Goal: Task Accomplishment & Management: Use online tool/utility

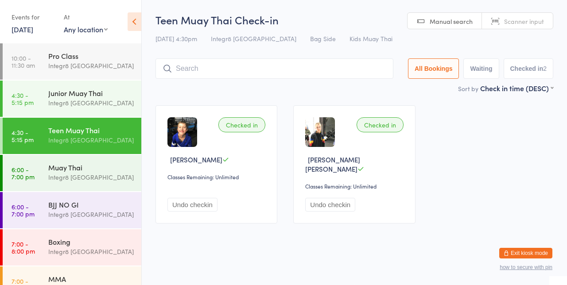
click at [93, 208] on div "BJJ NO GI" at bounding box center [90, 205] width 85 height 10
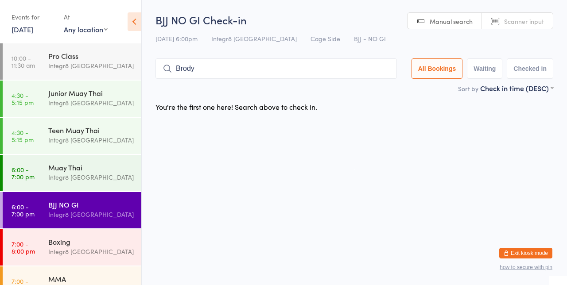
type input "Brody"
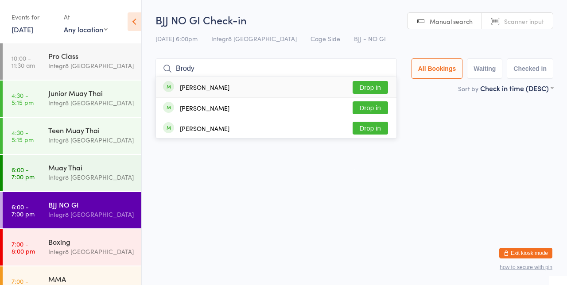
click at [250, 89] on div "[PERSON_NAME] Drop in" at bounding box center [276, 87] width 241 height 20
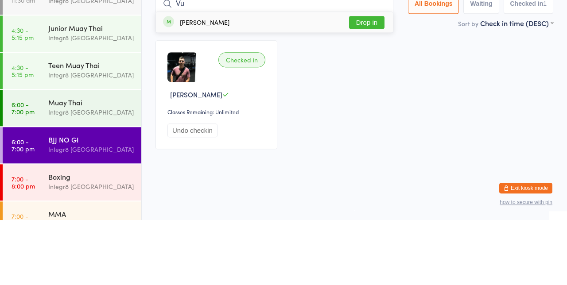
type input "Vu"
click at [373, 85] on button "Drop in" at bounding box center [366, 87] width 35 height 13
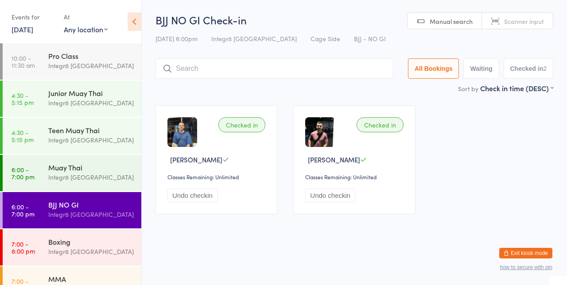
click at [102, 175] on div "Integr8 [GEOGRAPHIC_DATA]" at bounding box center [90, 177] width 85 height 10
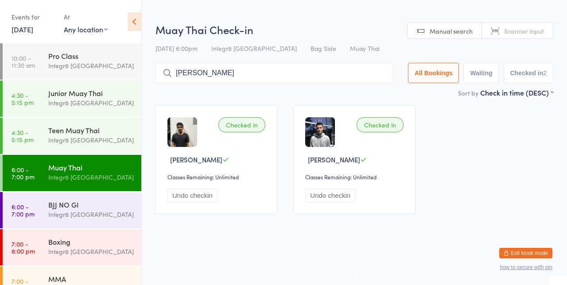
type input "[PERSON_NAME]"
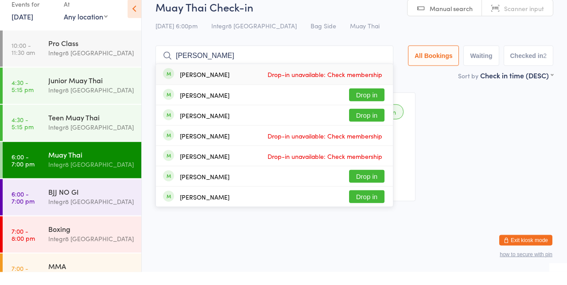
click at [383, 105] on button "Drop in" at bounding box center [366, 107] width 35 height 13
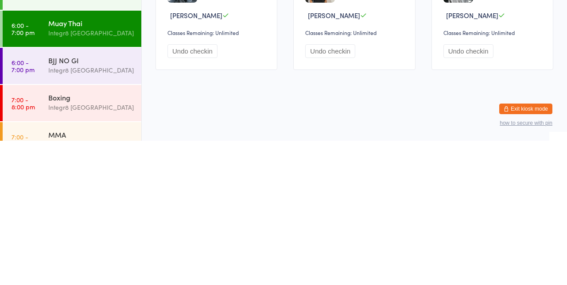
click at [97, 285] on div "Integr8 [GEOGRAPHIC_DATA]" at bounding box center [90, 289] width 85 height 10
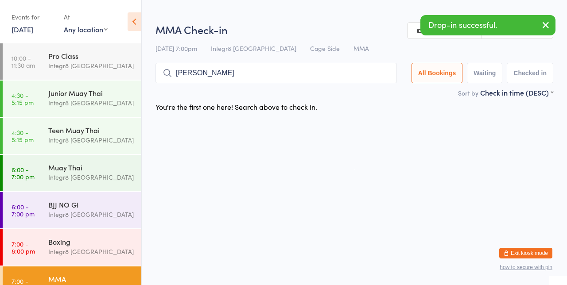
type input "[PERSON_NAME]"
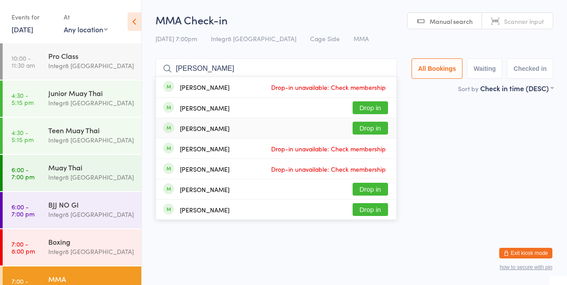
click at [381, 104] on button "Drop in" at bounding box center [370, 107] width 35 height 13
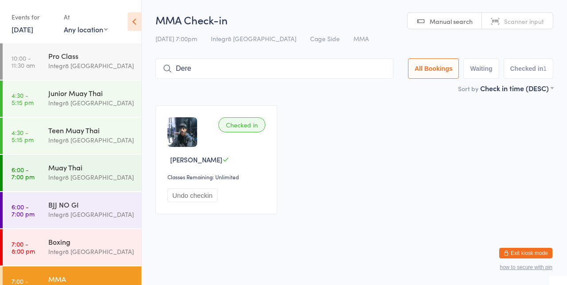
type input "[PERSON_NAME]"
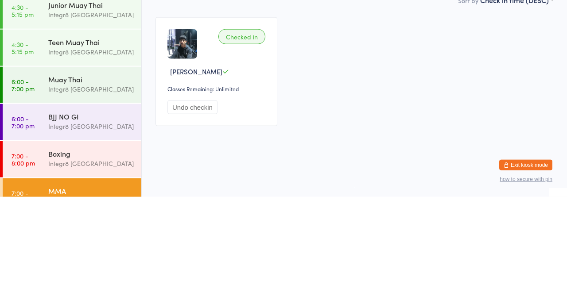
click at [107, 178] on div "Integr8 [GEOGRAPHIC_DATA]" at bounding box center [90, 177] width 85 height 10
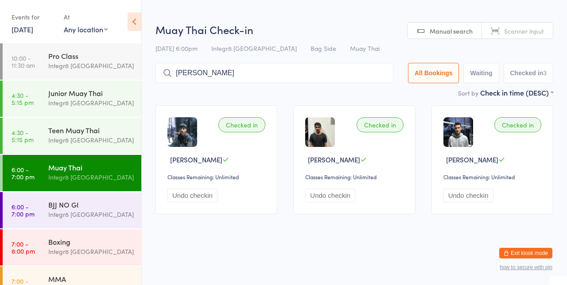
type input "[PERSON_NAME]"
click at [372, 94] on button "Drop in" at bounding box center [366, 91] width 35 height 13
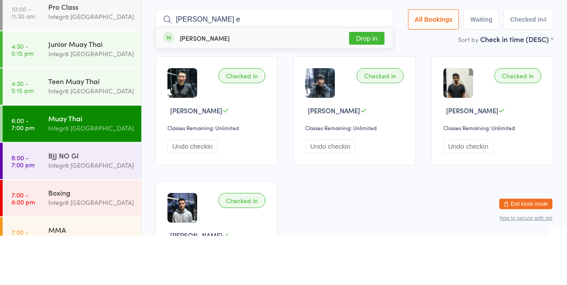
type input "[PERSON_NAME] e"
click at [368, 89] on button "Drop in" at bounding box center [366, 87] width 35 height 13
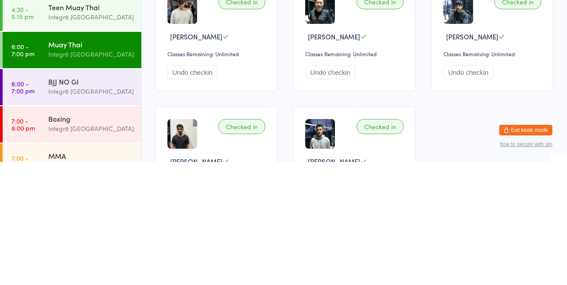
click at [114, 243] on div "Boxing" at bounding box center [90, 242] width 85 height 10
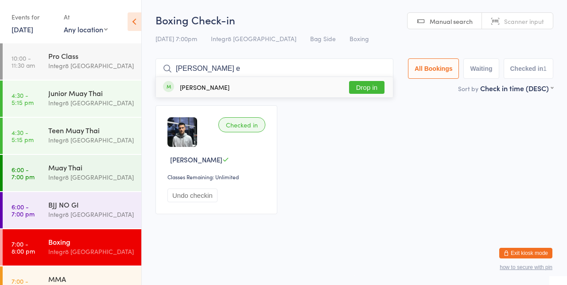
type input "[PERSON_NAME] e"
click at [371, 94] on button "Drop in" at bounding box center [366, 87] width 35 height 13
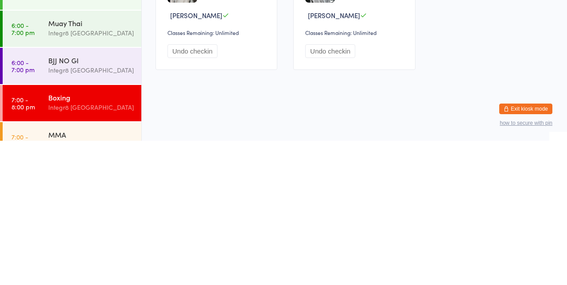
click at [93, 213] on div "Integr8 [GEOGRAPHIC_DATA]" at bounding box center [90, 215] width 85 height 10
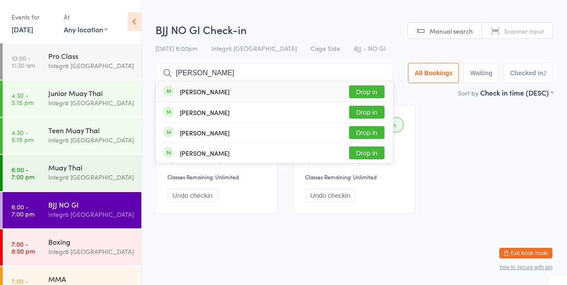
type input "[PERSON_NAME]"
click at [372, 88] on button "Drop in" at bounding box center [366, 91] width 35 height 13
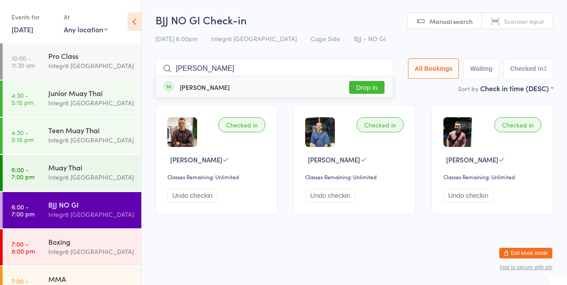
type input "[PERSON_NAME]"
click at [211, 92] on div "[PERSON_NAME] Drop in" at bounding box center [274, 87] width 237 height 20
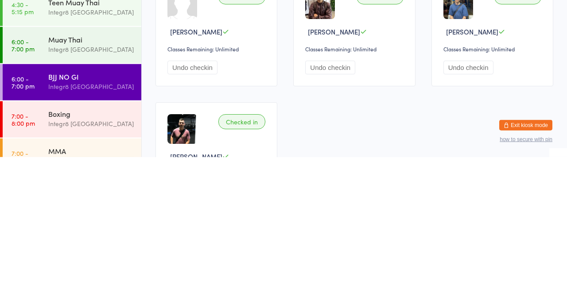
click at [107, 213] on div "Integr8 [GEOGRAPHIC_DATA]" at bounding box center [90, 215] width 85 height 10
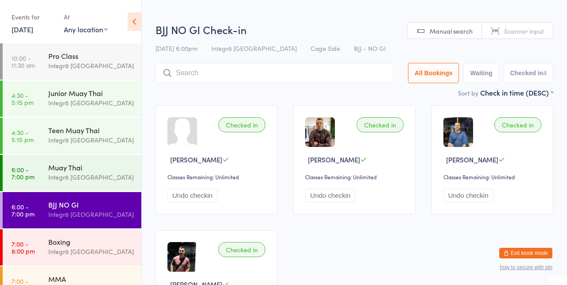
click at [85, 165] on div "Muay Thai" at bounding box center [90, 168] width 85 height 10
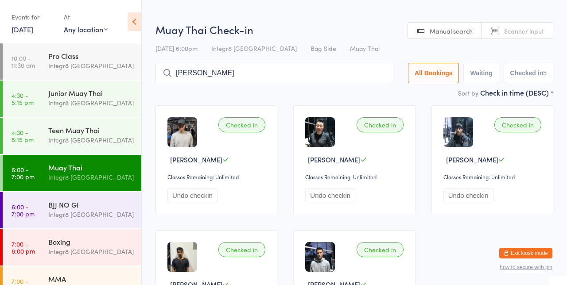
type input "[PERSON_NAME]"
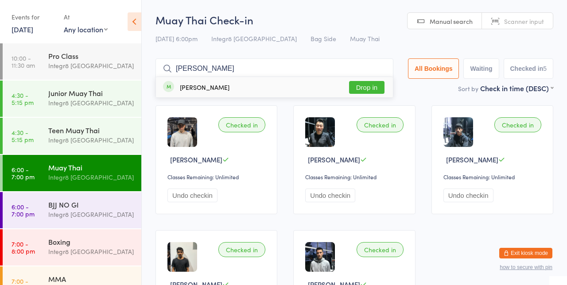
click at [375, 84] on button "Drop in" at bounding box center [366, 87] width 35 height 13
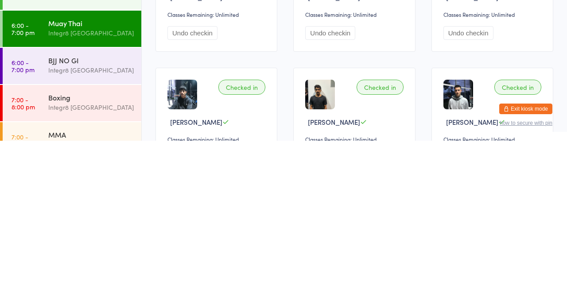
scroll to position [19, 0]
click at [93, 206] on div "BJJ NO GI" at bounding box center [90, 205] width 85 height 10
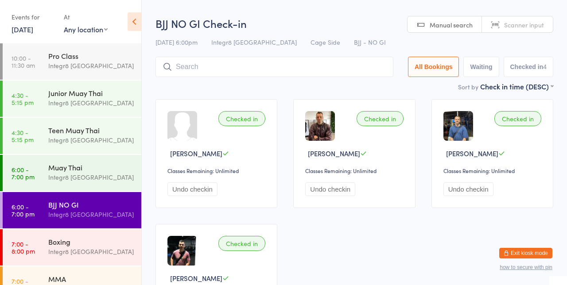
scroll to position [5, 0]
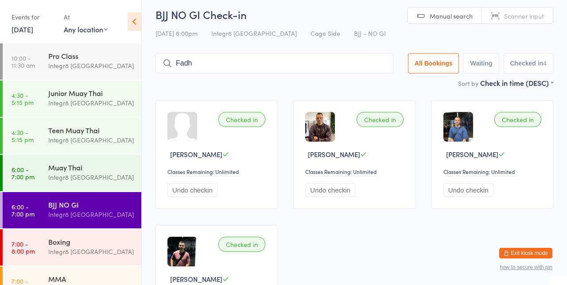
type input "Fadh"
click at [379, 85] on button "Drop in" at bounding box center [366, 82] width 35 height 13
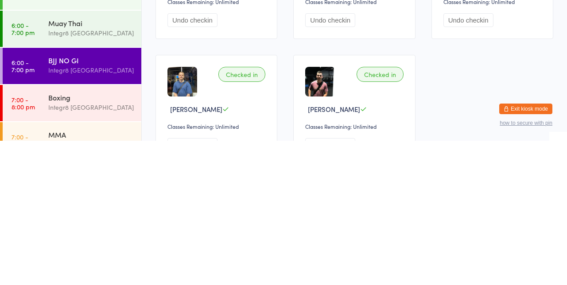
scroll to position [31, 0]
click at [103, 251] on div "Integr8 [GEOGRAPHIC_DATA]" at bounding box center [90, 252] width 85 height 10
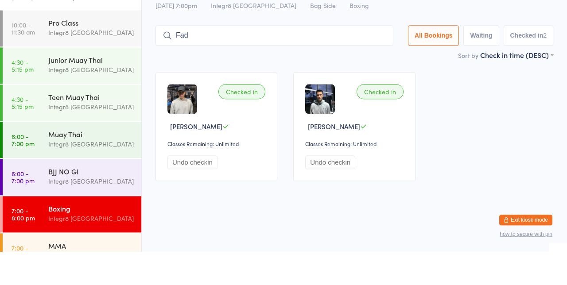
type input "Fad"
click at [371, 90] on button "Drop in" at bounding box center [366, 87] width 35 height 13
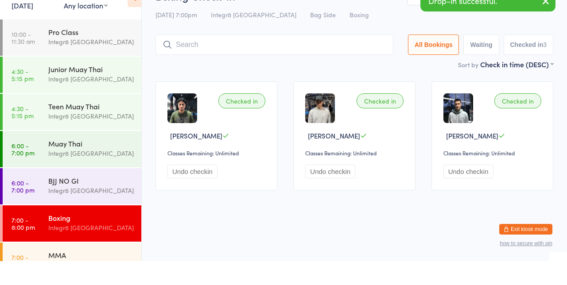
click at [86, 167] on div "Muay Thai" at bounding box center [90, 168] width 85 height 10
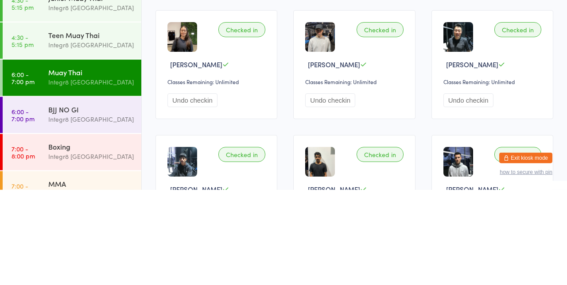
click at [97, 202] on div "BJJ NO GI" at bounding box center [90, 205] width 85 height 10
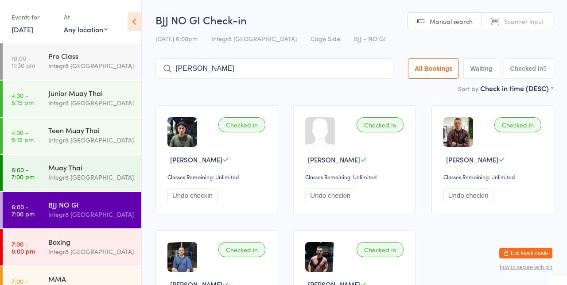
type input "[PERSON_NAME]"
click at [381, 87] on button "Drop in" at bounding box center [366, 87] width 35 height 13
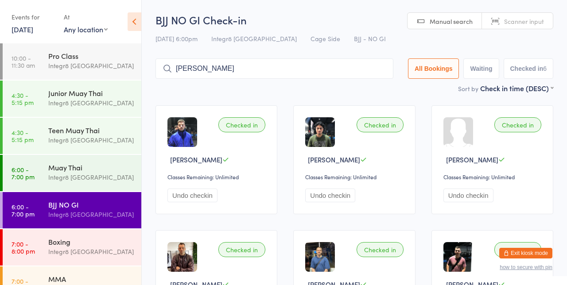
type input "[PERSON_NAME]"
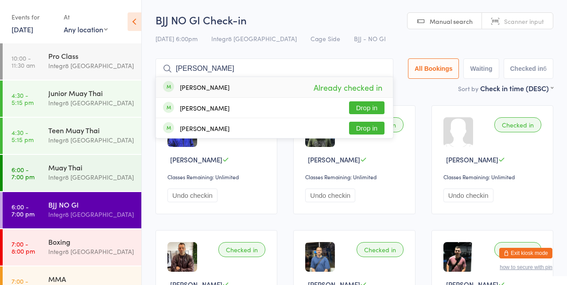
click at [380, 108] on button "Drop in" at bounding box center [366, 107] width 35 height 13
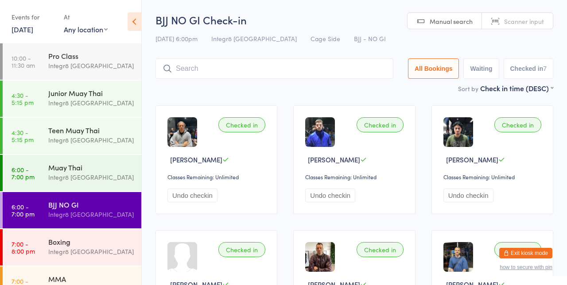
click at [73, 144] on div "Integr8 [GEOGRAPHIC_DATA]" at bounding box center [90, 140] width 85 height 10
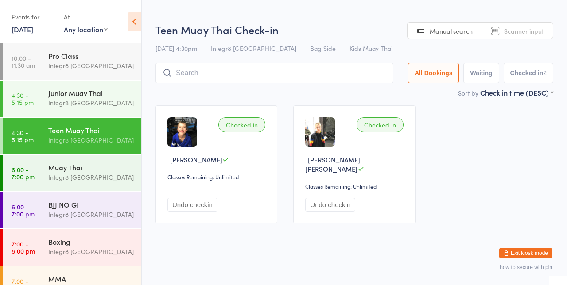
type input "V"
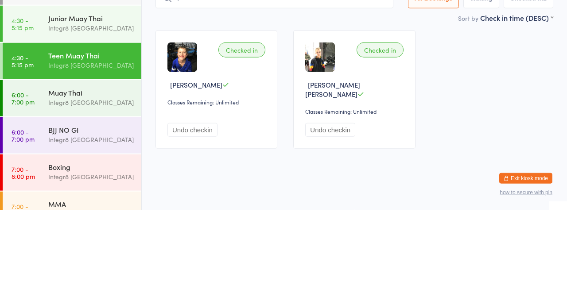
click at [97, 173] on div "Integr8 [GEOGRAPHIC_DATA]" at bounding box center [90, 177] width 85 height 10
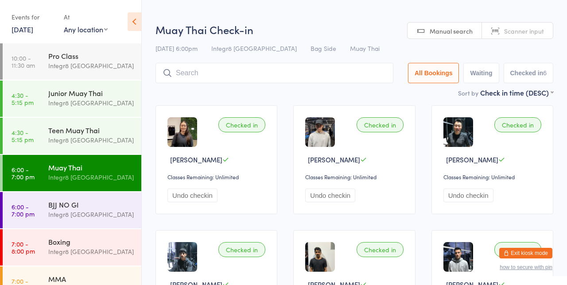
click at [286, 81] on input "search" at bounding box center [274, 73] width 238 height 20
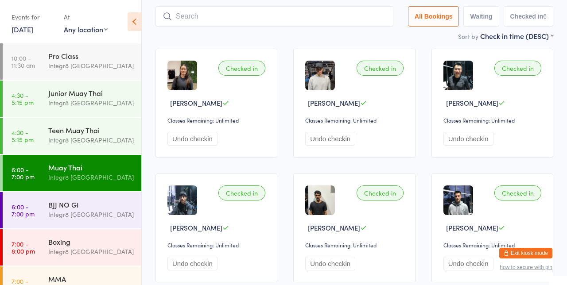
scroll to position [63, 0]
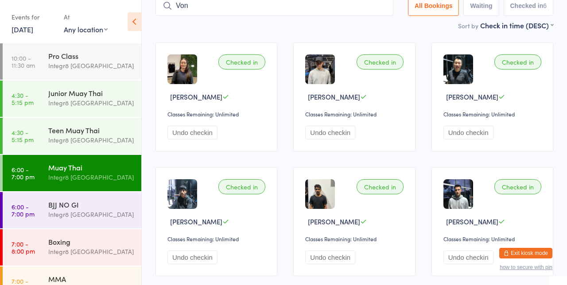
type input "Von"
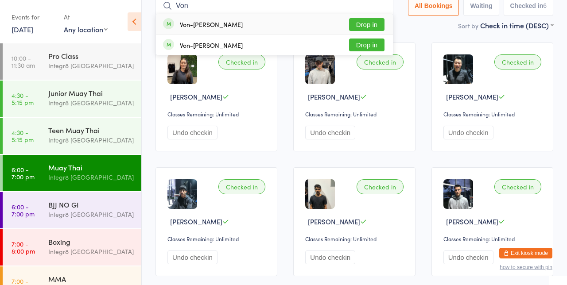
click at [374, 47] on button "Drop in" at bounding box center [366, 45] width 35 height 13
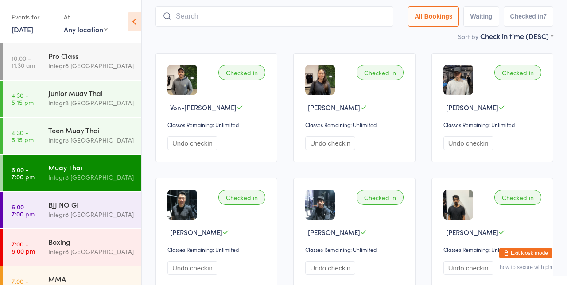
scroll to position [52, 0]
type input "Yum"
click at [372, 35] on button "Drop in" at bounding box center [366, 35] width 35 height 13
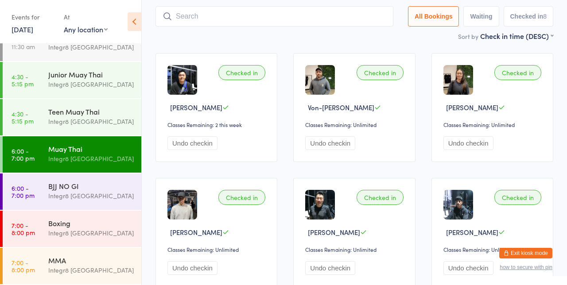
scroll to position [0, 0]
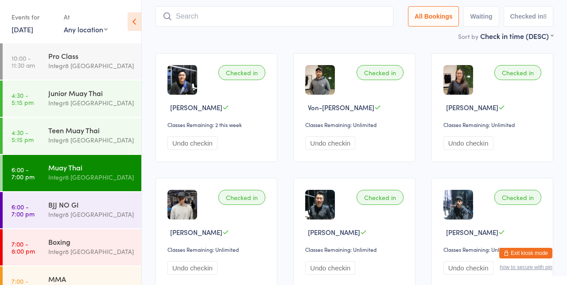
click at [179, 42] on main "Muay Thai Check-in [DATE] 6:00pm Integr8 Cheltenham Bag Side Muay Thai Manual s…" at bounding box center [354, 190] width 398 height 460
click at [108, 167] on div "Muay Thai" at bounding box center [90, 168] width 85 height 10
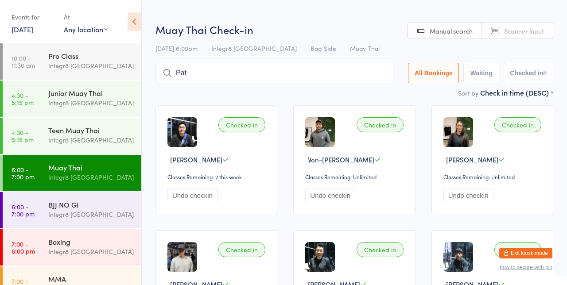
type input "Pat"
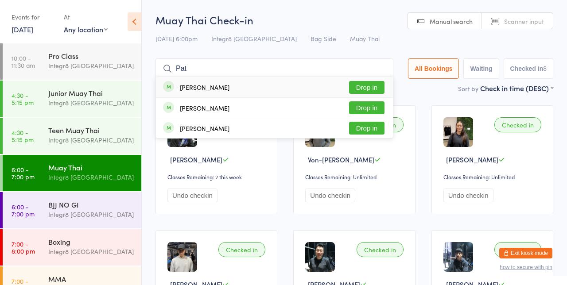
click at [376, 99] on div "[PERSON_NAME] Drop in" at bounding box center [274, 108] width 237 height 20
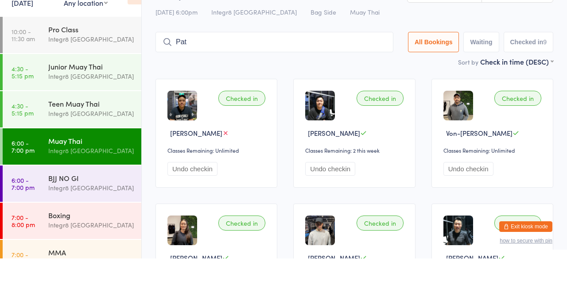
type input "Pat"
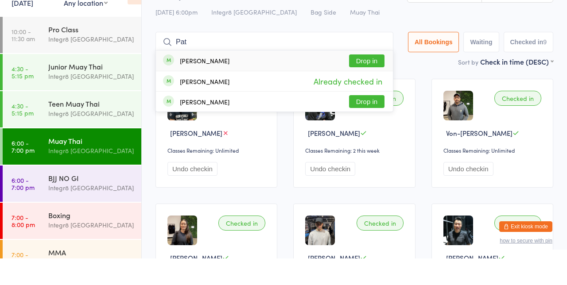
click at [373, 89] on button "Drop in" at bounding box center [366, 87] width 35 height 13
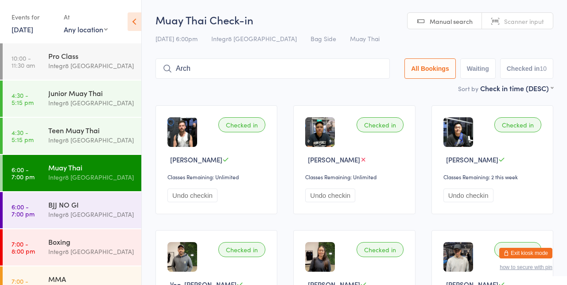
type input "Arch"
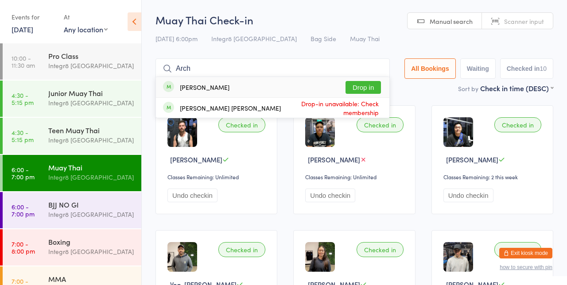
click at [375, 87] on button "Drop in" at bounding box center [362, 87] width 35 height 13
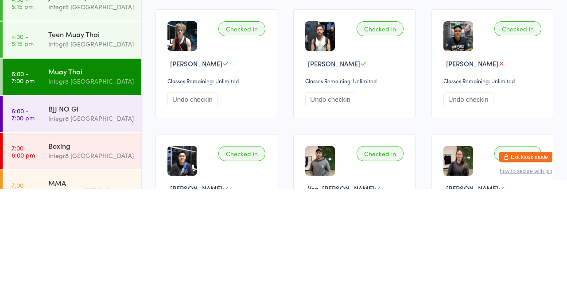
click at [74, 256] on div "Integr8 [GEOGRAPHIC_DATA]" at bounding box center [90, 252] width 85 height 10
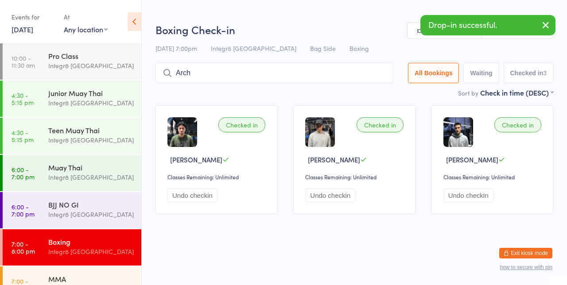
type input "Arch"
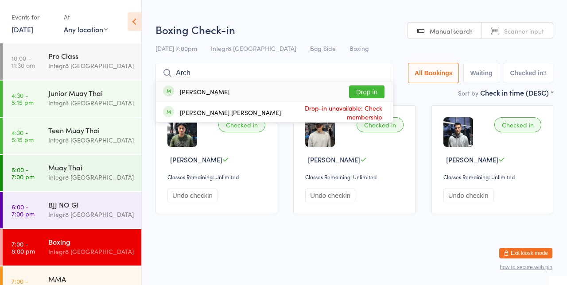
click at [380, 89] on button "Drop in" at bounding box center [366, 91] width 35 height 13
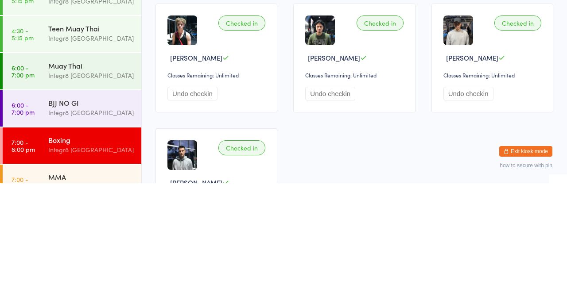
click at [42, 205] on link "6:00 - 7:00 pm BJJ NO GI Integr8 [GEOGRAPHIC_DATA]" at bounding box center [72, 210] width 139 height 36
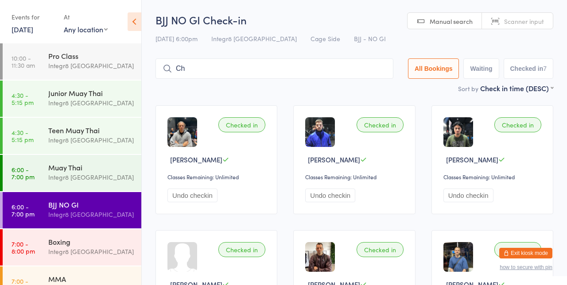
type input "C"
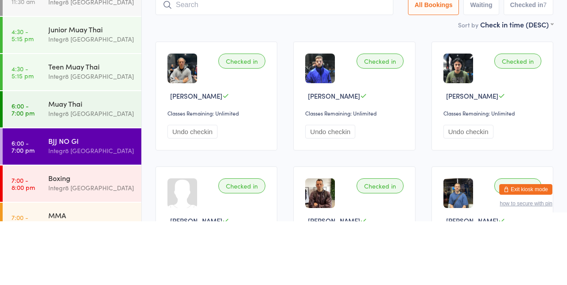
click at [30, 203] on time "6:00 - 7:00 pm" at bounding box center [23, 210] width 23 height 14
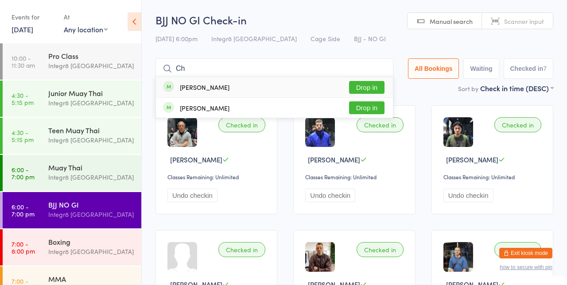
type input "Ch"
click at [372, 105] on button "Drop in" at bounding box center [366, 107] width 35 height 13
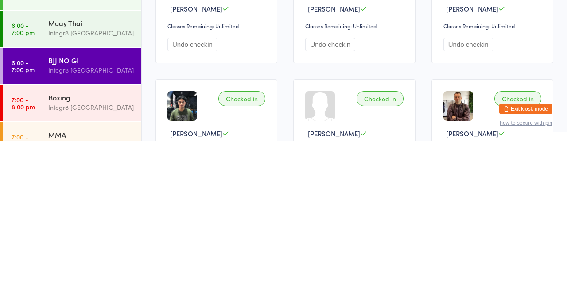
scroll to position [8, 0]
click at [78, 174] on div "Integr8 [GEOGRAPHIC_DATA]" at bounding box center [90, 177] width 85 height 10
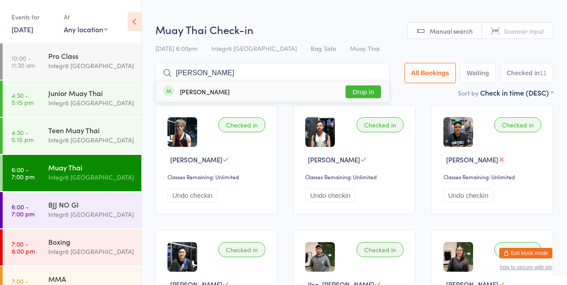
type input "[PERSON_NAME]"
click at [371, 91] on button "Drop in" at bounding box center [362, 91] width 35 height 13
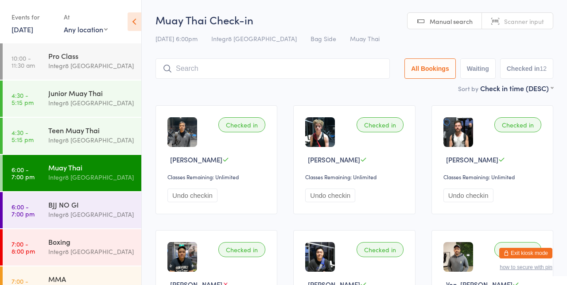
click at [73, 167] on div "Muay Thai" at bounding box center [90, 168] width 85 height 10
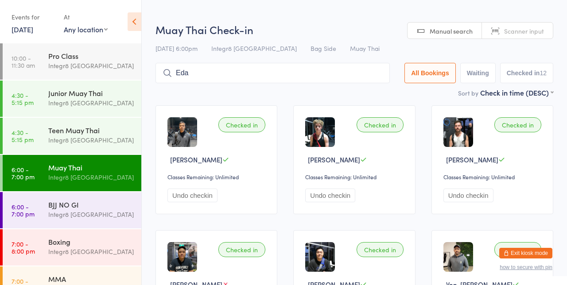
type input "Eda"
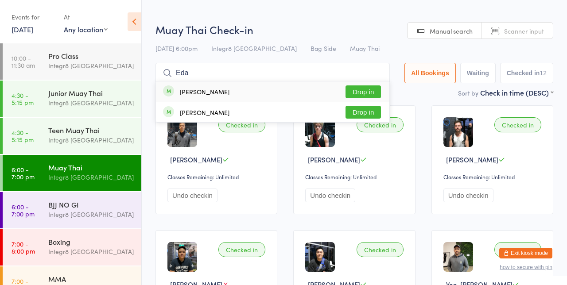
click at [371, 92] on button "Drop in" at bounding box center [362, 91] width 35 height 13
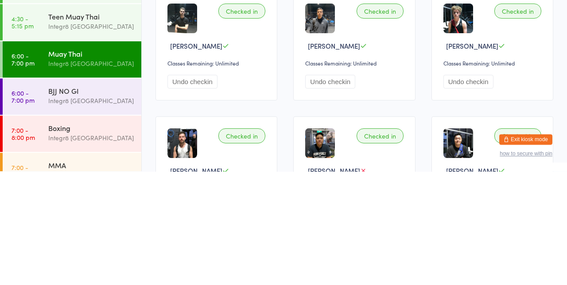
click at [61, 201] on div "BJJ NO GI" at bounding box center [90, 205] width 85 height 10
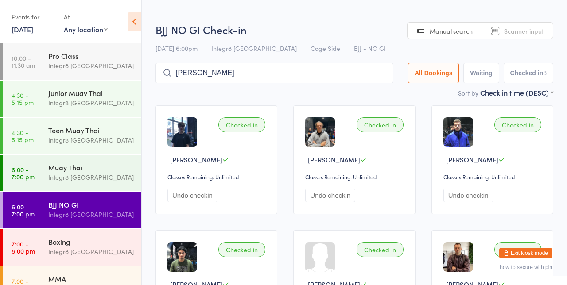
type input "[PERSON_NAME]"
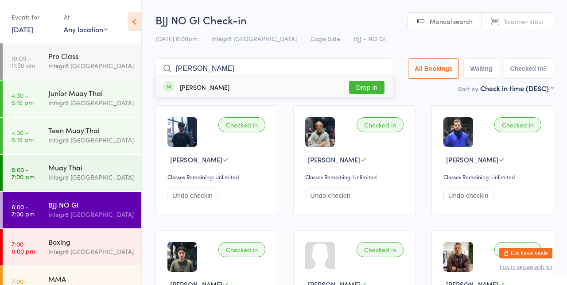
click at [374, 88] on button "Drop in" at bounding box center [366, 87] width 35 height 13
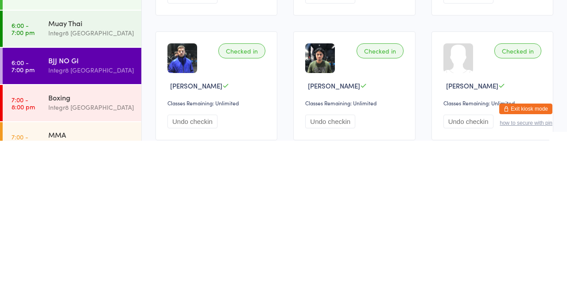
scroll to position [55, 0]
click at [60, 284] on div "Integr8 [GEOGRAPHIC_DATA]" at bounding box center [90, 289] width 85 height 10
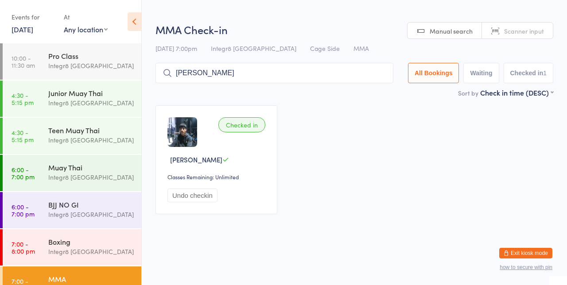
type input "[PERSON_NAME]"
click at [376, 94] on button "Drop in" at bounding box center [366, 91] width 35 height 13
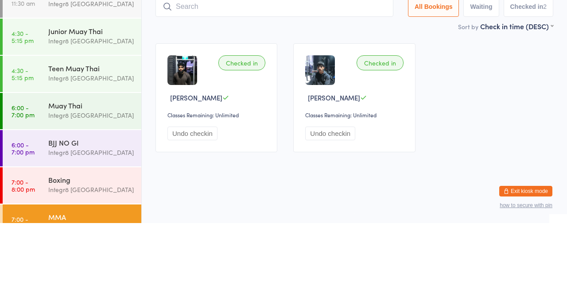
click at [80, 174] on div "Integr8 [GEOGRAPHIC_DATA]" at bounding box center [90, 177] width 85 height 10
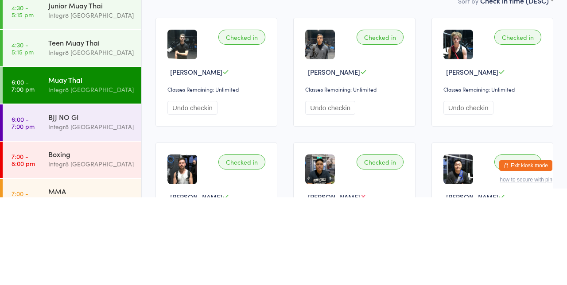
click at [96, 214] on div "Integr8 [GEOGRAPHIC_DATA]" at bounding box center [90, 215] width 85 height 10
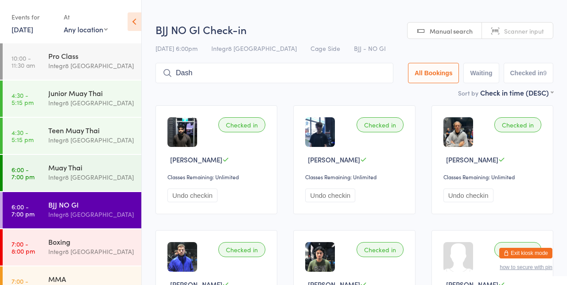
type input "Dash"
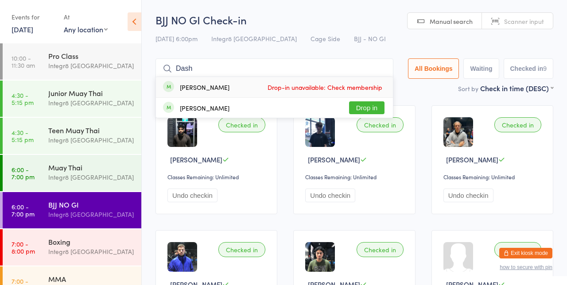
click at [386, 69] on input "Dash" at bounding box center [274, 68] width 238 height 20
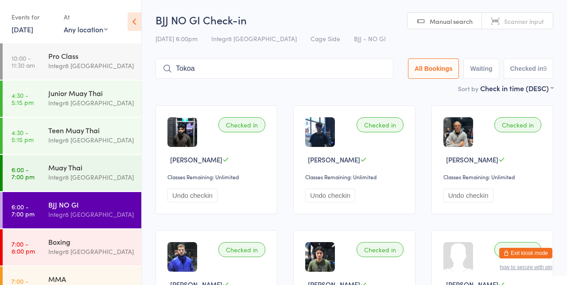
type input "Tokoa"
click at [362, 87] on button "Drop in" at bounding box center [366, 87] width 35 height 13
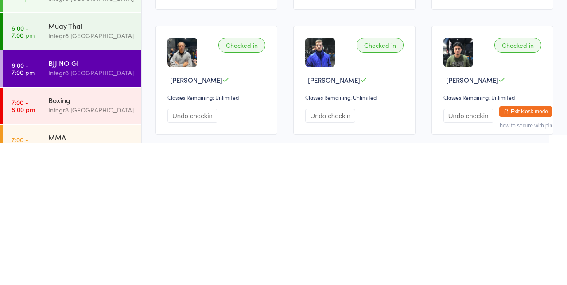
scroll to position [63, 0]
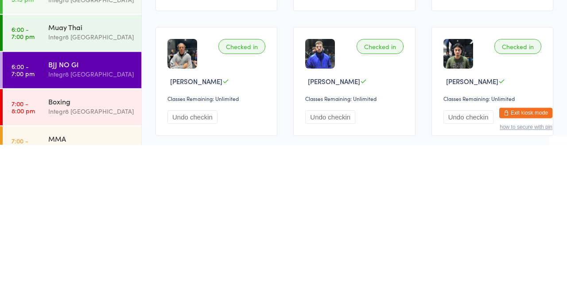
click at [18, 249] on time "7:00 - 8:00 pm" at bounding box center [23, 248] width 23 height 14
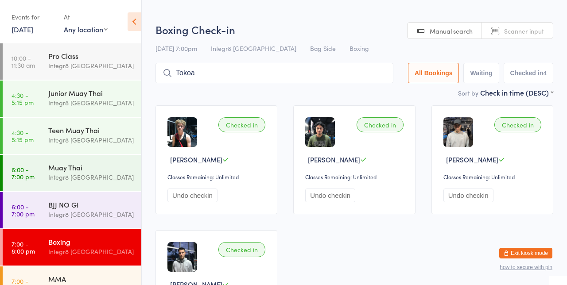
type input "Tokoa"
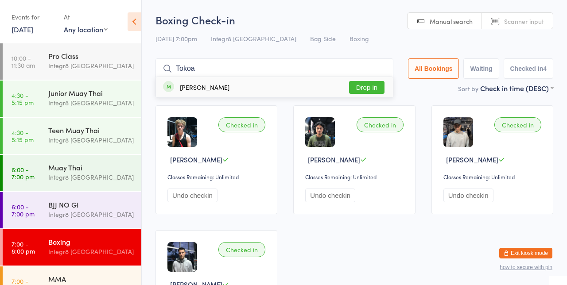
click at [368, 89] on button "Drop in" at bounding box center [366, 87] width 35 height 13
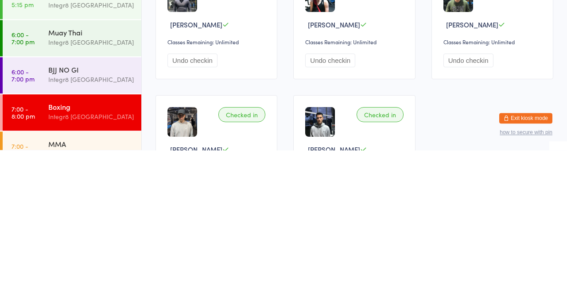
scroll to position [6, 0]
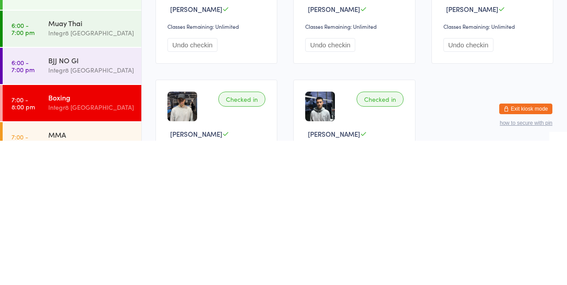
click at [48, 221] on div "BJJ NO GI Integr8 [GEOGRAPHIC_DATA]" at bounding box center [94, 209] width 93 height 35
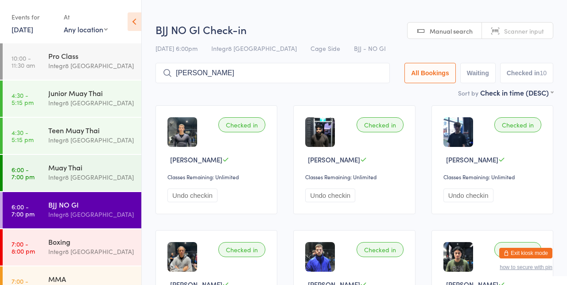
type input "[PERSON_NAME]"
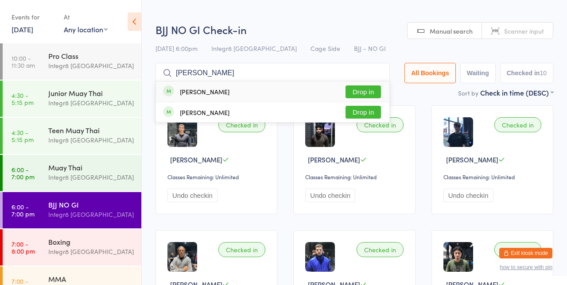
click at [366, 94] on button "Drop in" at bounding box center [362, 91] width 35 height 13
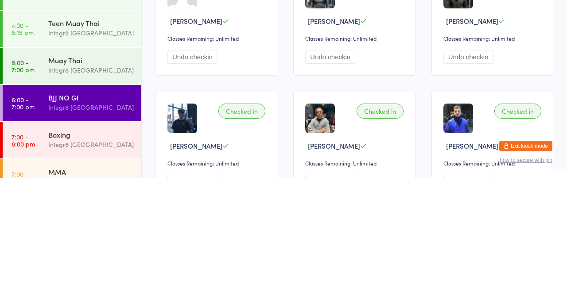
scroll to position [31, 0]
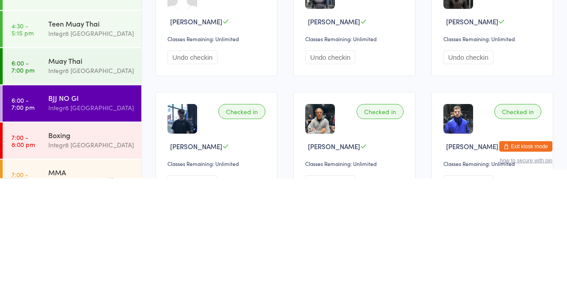
click at [78, 181] on div "Integr8 [GEOGRAPHIC_DATA]" at bounding box center [90, 177] width 85 height 10
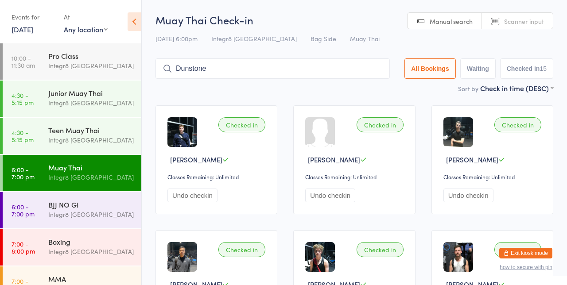
type input "Dunstone"
click at [372, 89] on button "Drop in" at bounding box center [362, 87] width 35 height 13
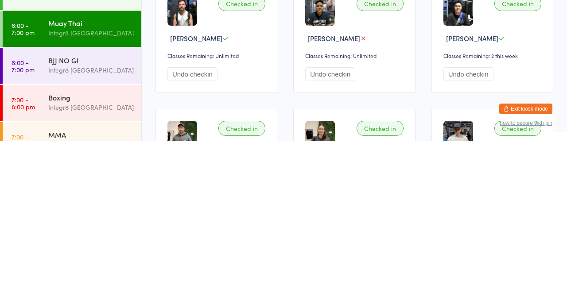
click at [94, 285] on div "Integr8 [GEOGRAPHIC_DATA]" at bounding box center [90, 289] width 85 height 10
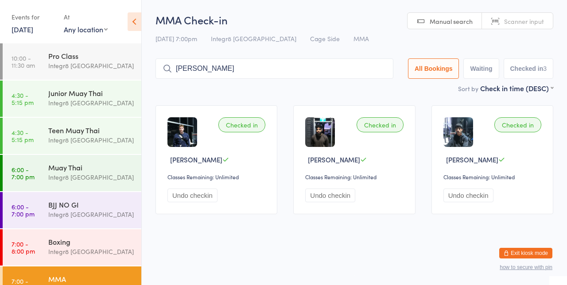
type input "[PERSON_NAME]"
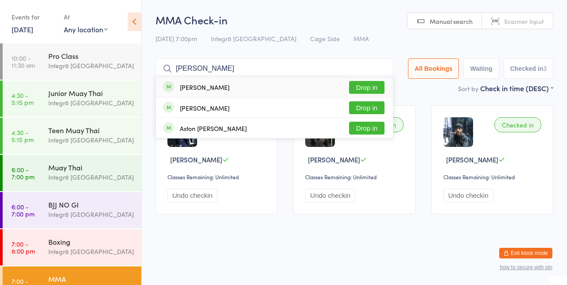
click at [377, 90] on button "Drop in" at bounding box center [366, 87] width 35 height 13
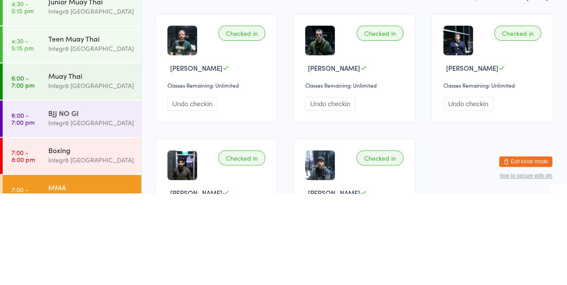
click at [97, 211] on div "Integr8 [GEOGRAPHIC_DATA]" at bounding box center [90, 215] width 85 height 10
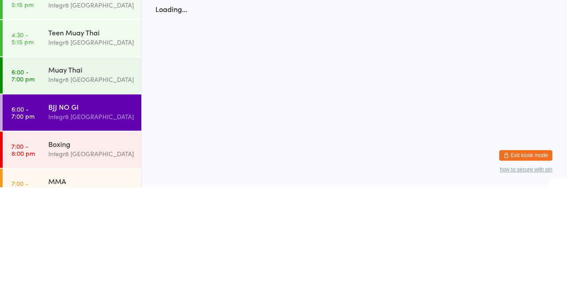
click at [89, 212] on div "Integr8 [GEOGRAPHIC_DATA]" at bounding box center [90, 215] width 85 height 10
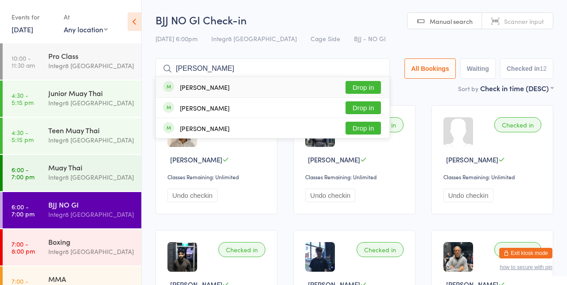
type input "[PERSON_NAME]"
click at [377, 109] on button "Drop in" at bounding box center [362, 107] width 35 height 13
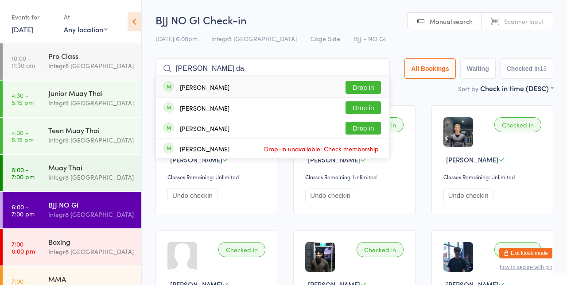
type input "[PERSON_NAME] da"
click at [374, 88] on button "Drop in" at bounding box center [362, 87] width 35 height 13
